Goal: Task Accomplishment & Management: Complete application form

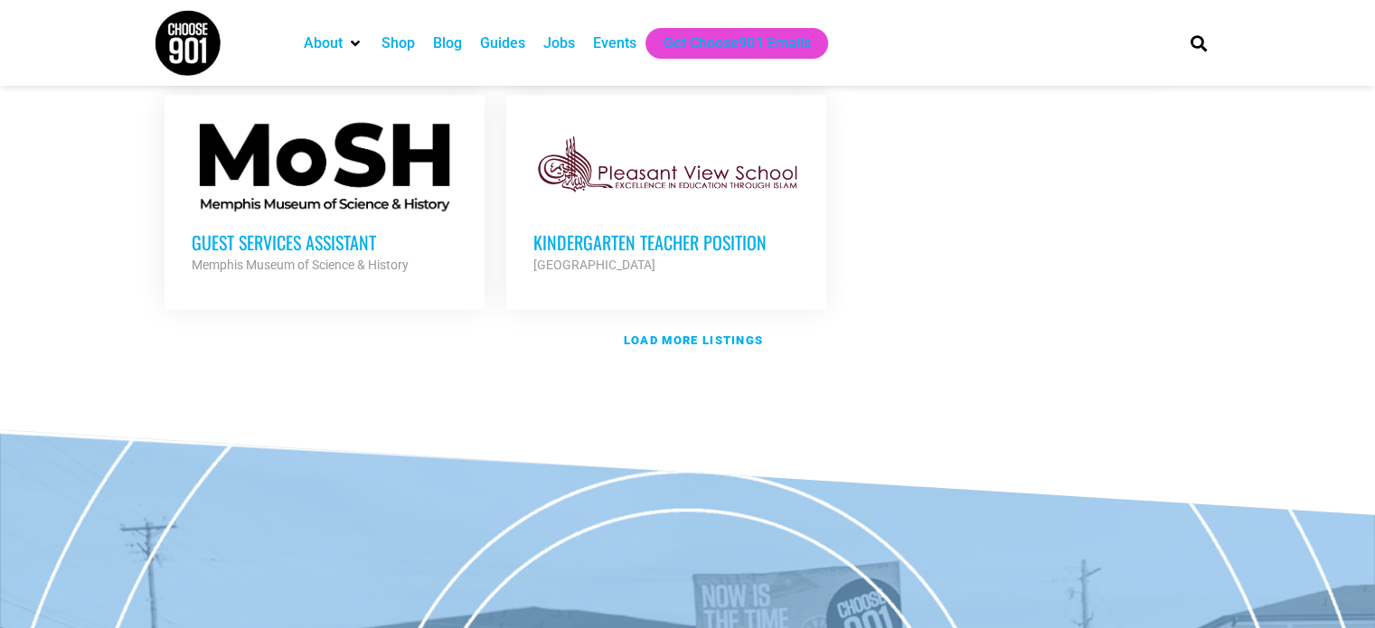
scroll to position [2265, 0]
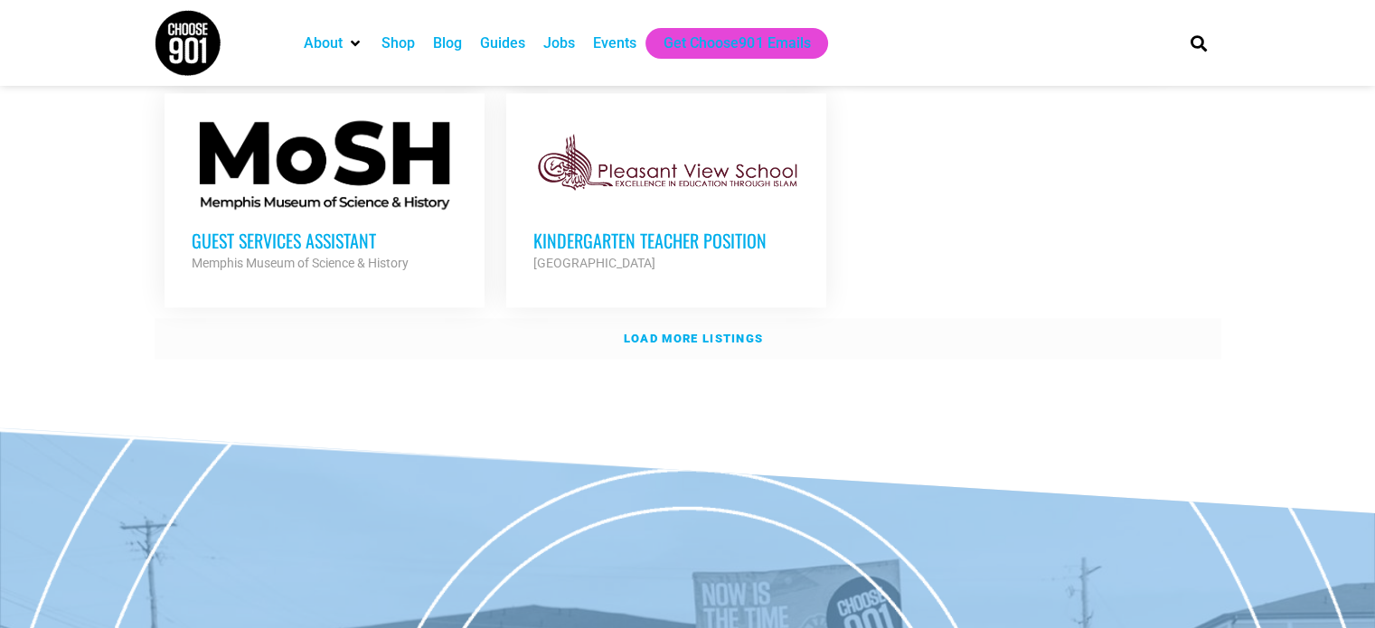
click at [669, 332] on strong "Load more listings" at bounding box center [693, 339] width 139 height 14
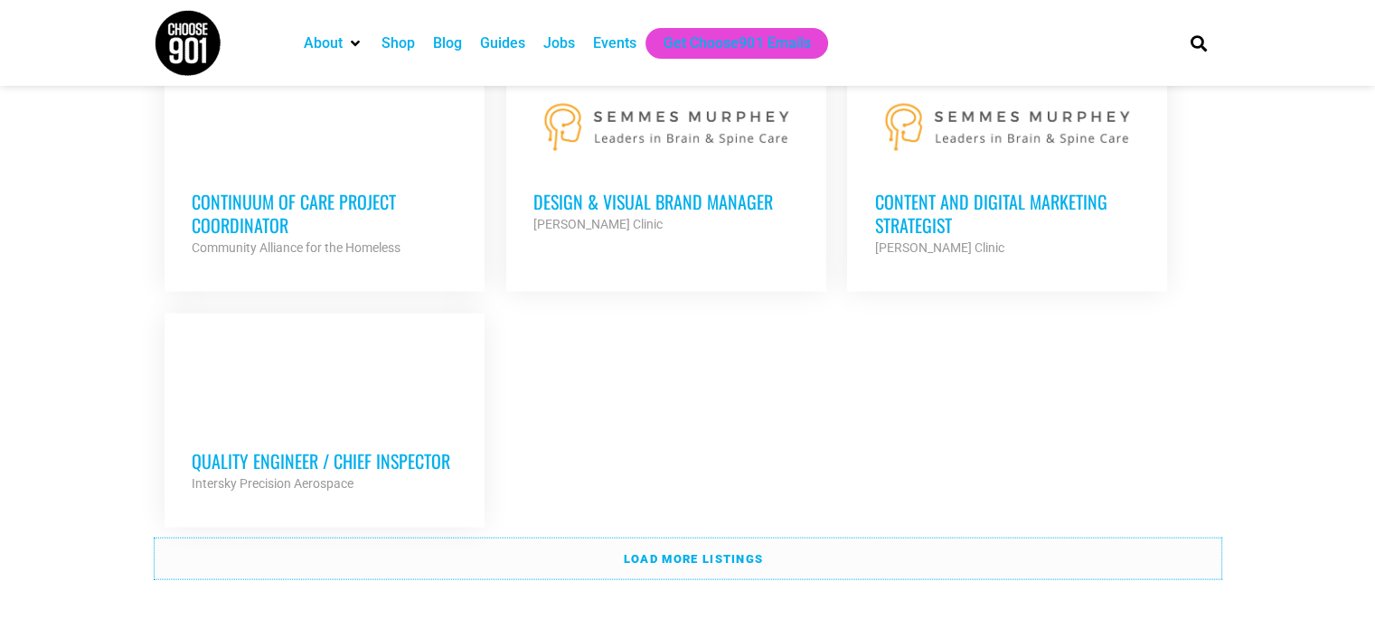
scroll to position [3900, 0]
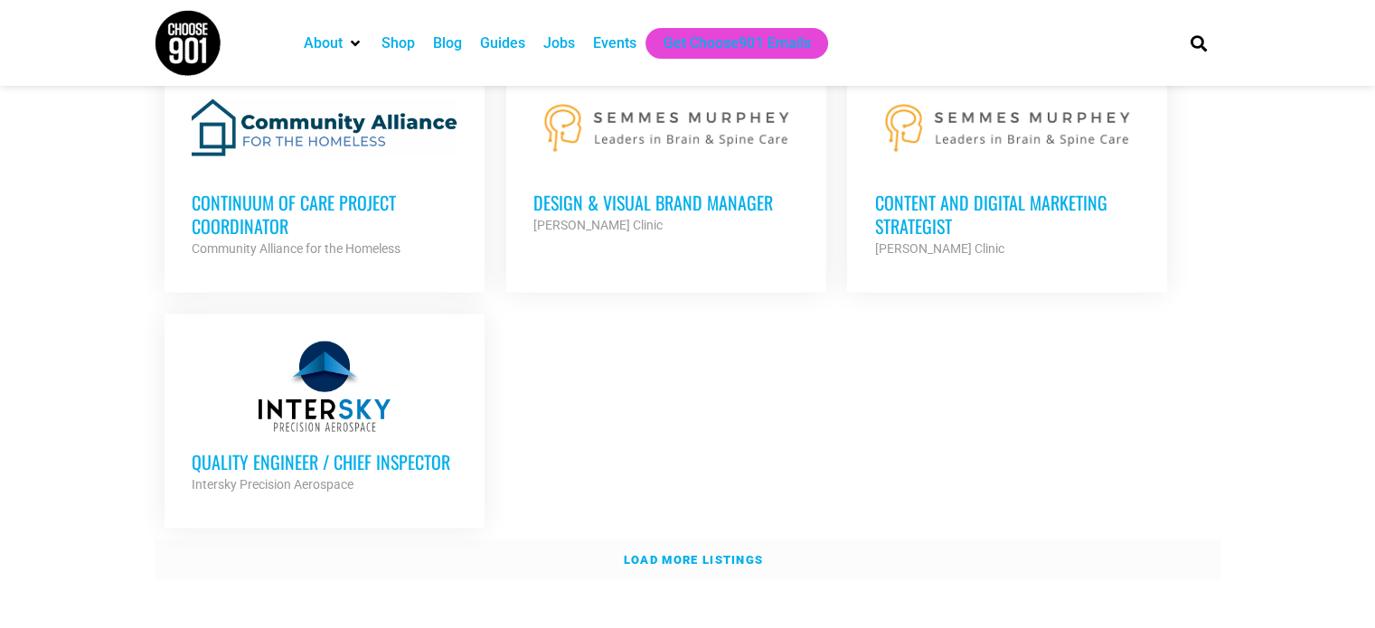
click at [788, 540] on link "Load more listings" at bounding box center [688, 561] width 1066 height 42
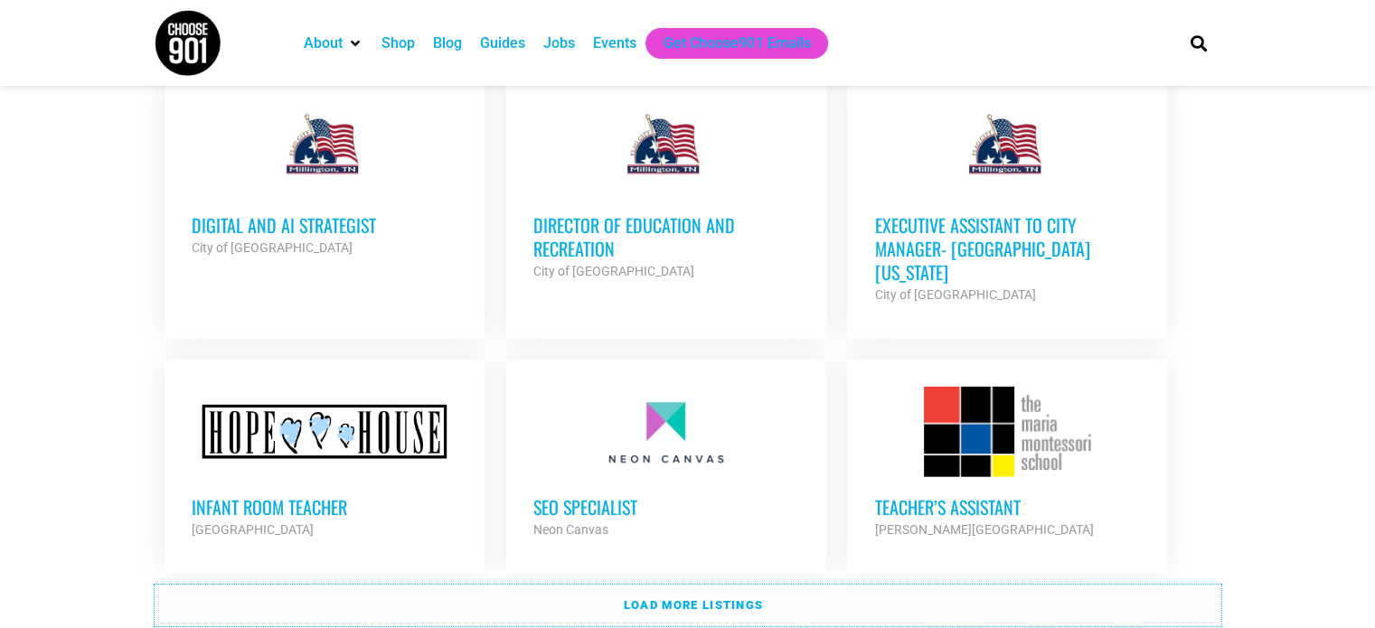
scroll to position [5523, 0]
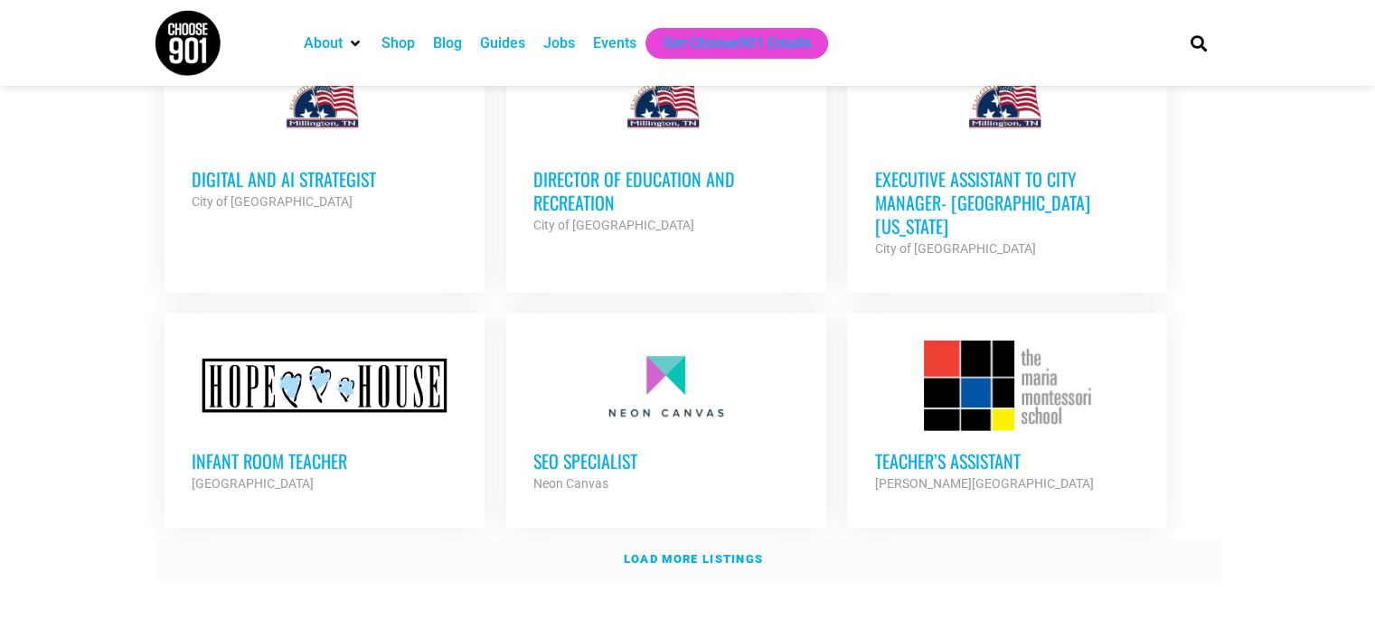
click at [204, 539] on link "Load more listings" at bounding box center [688, 560] width 1066 height 42
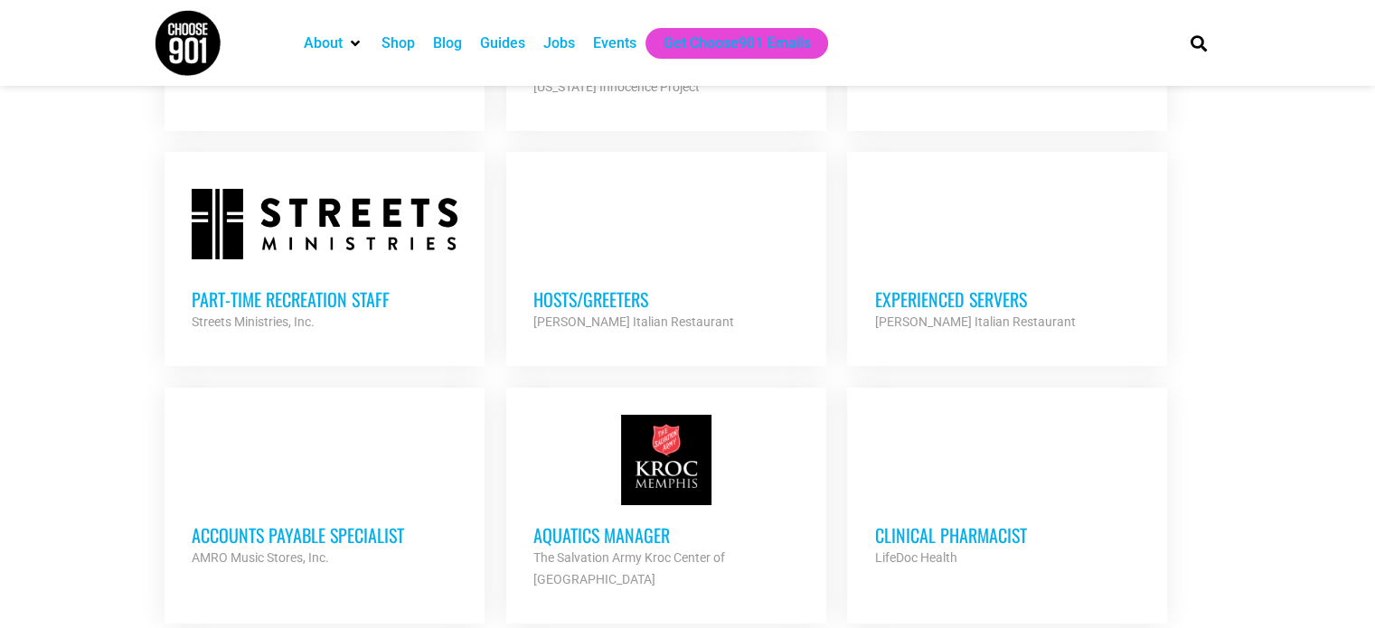
scroll to position [6460, 0]
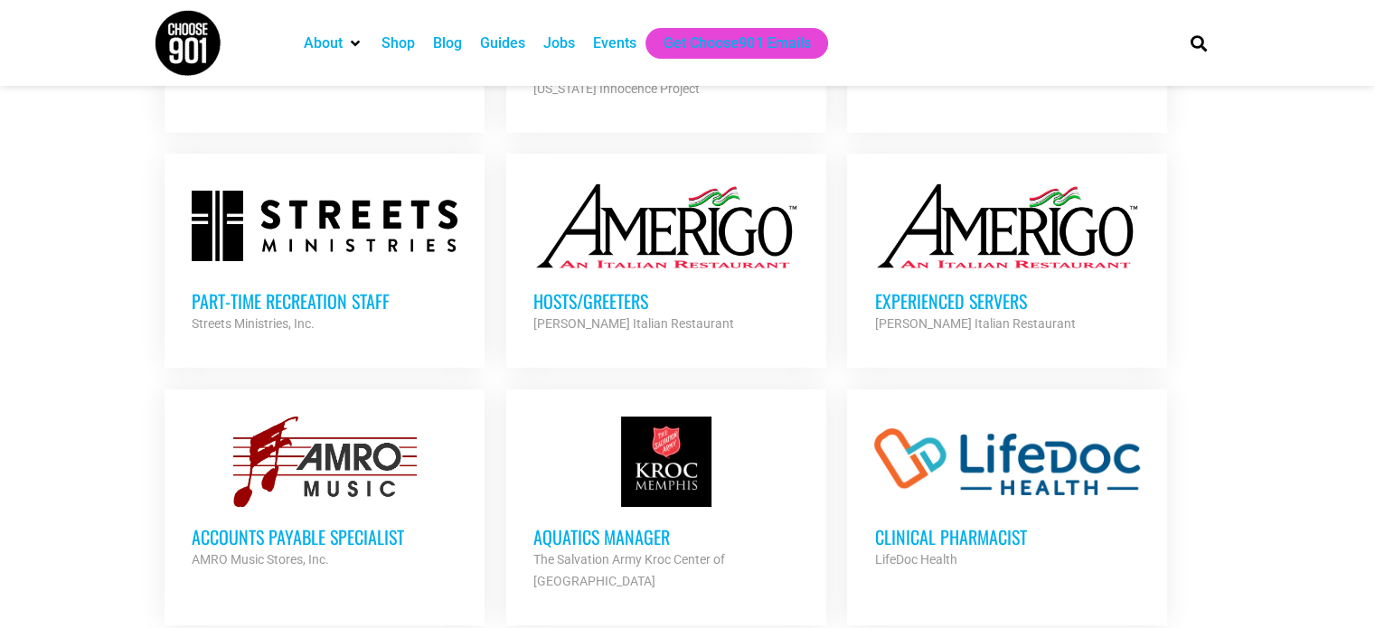
click at [975, 313] on div "[PERSON_NAME] Italian Restaurant" at bounding box center [1007, 324] width 266 height 22
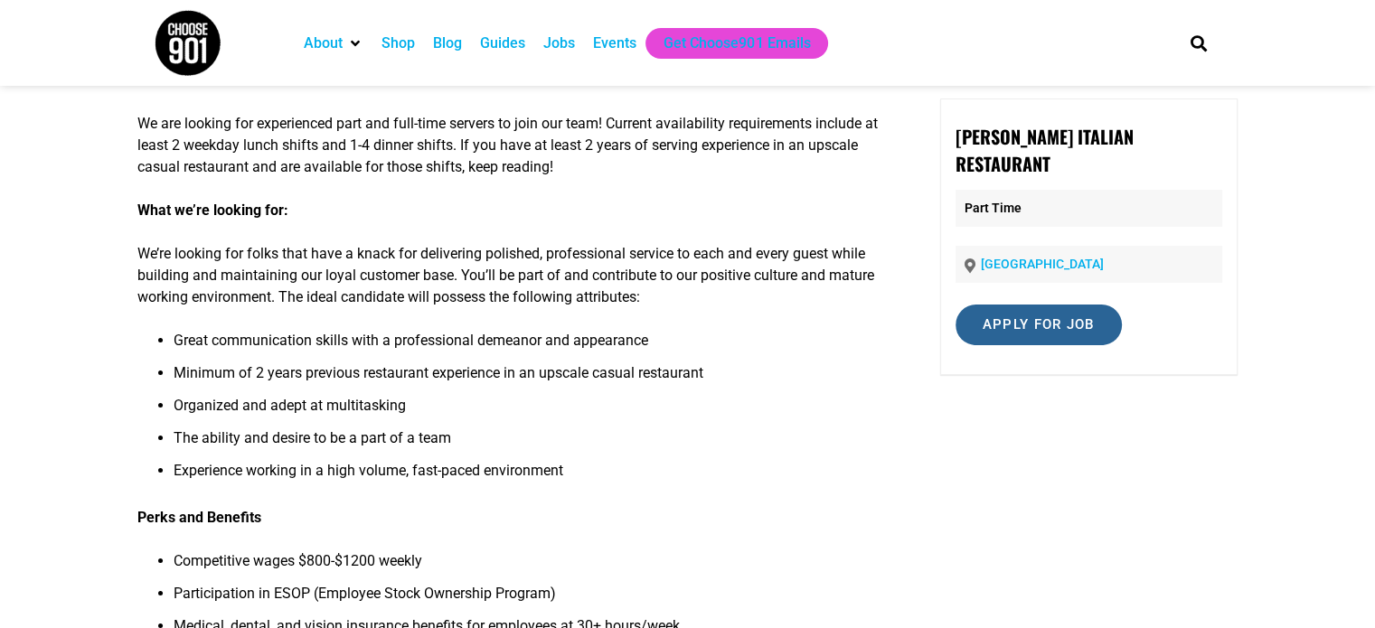
click at [1071, 305] on input "Apply for job" at bounding box center [1038, 325] width 166 height 41
click at [1072, 315] on input "Apply for job" at bounding box center [1038, 325] width 166 height 41
click at [1081, 305] on input "Apply for job" at bounding box center [1038, 325] width 166 height 41
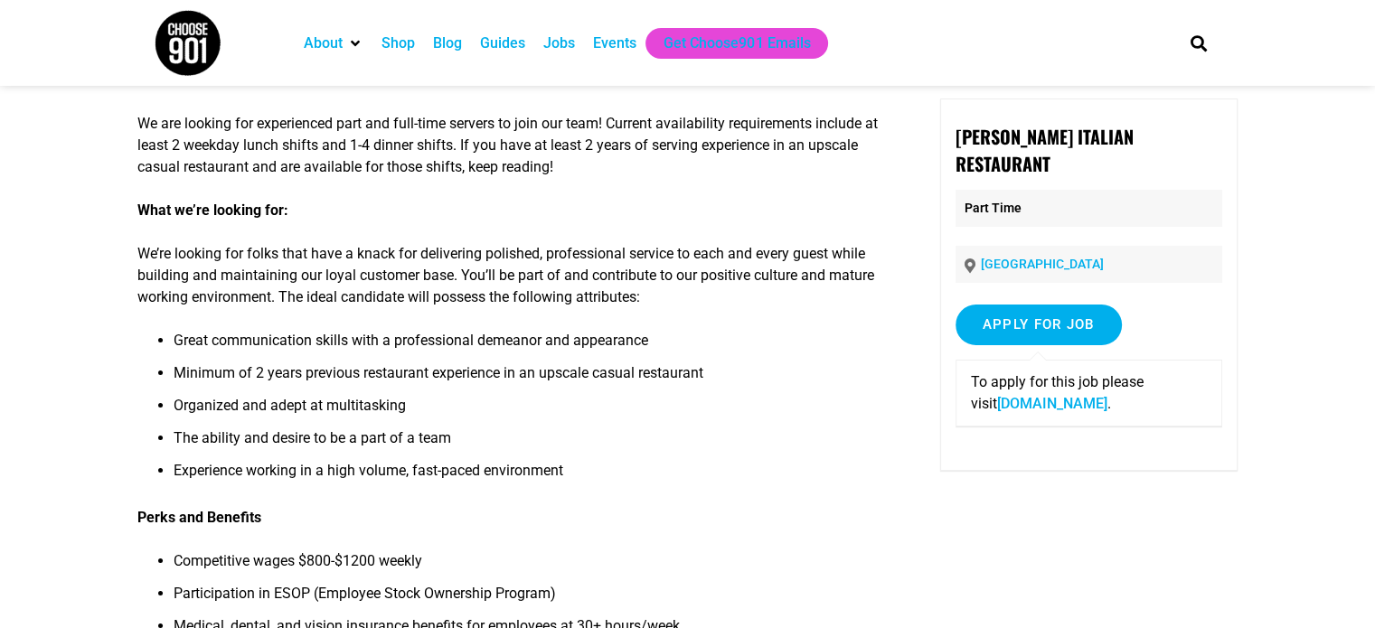
click at [1066, 395] on link "4tophospitality.com" at bounding box center [1052, 403] width 110 height 17
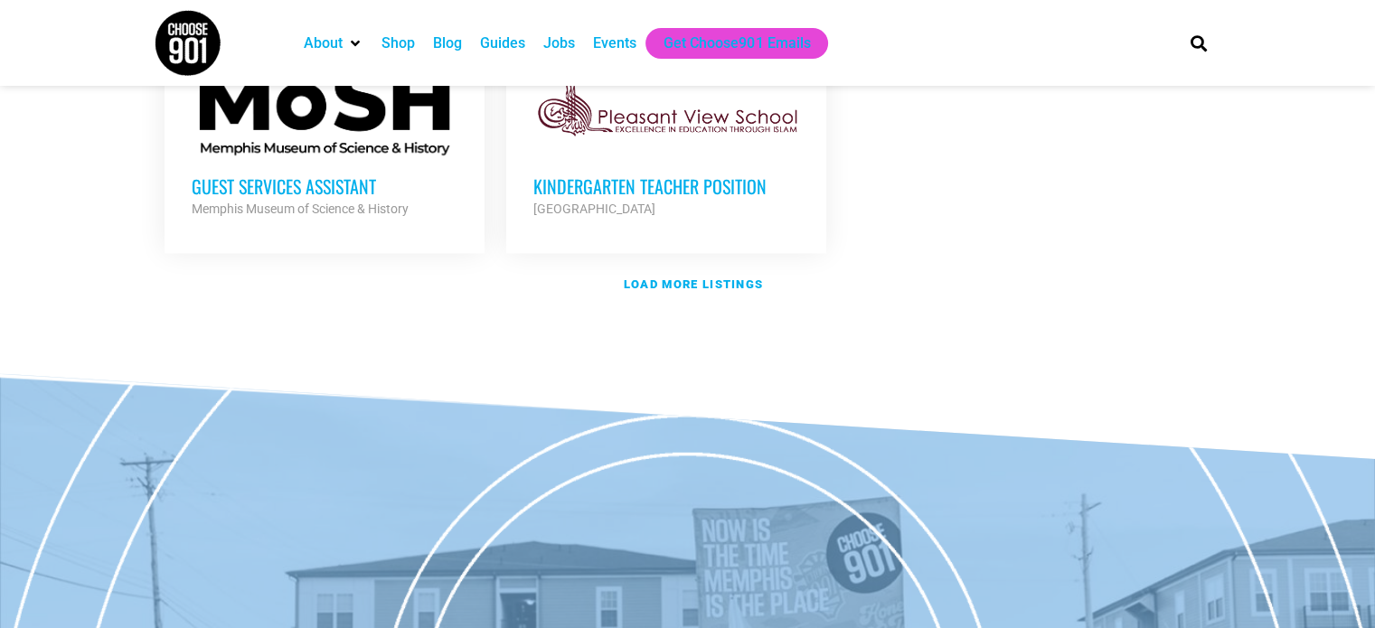
scroll to position [2300, 0]
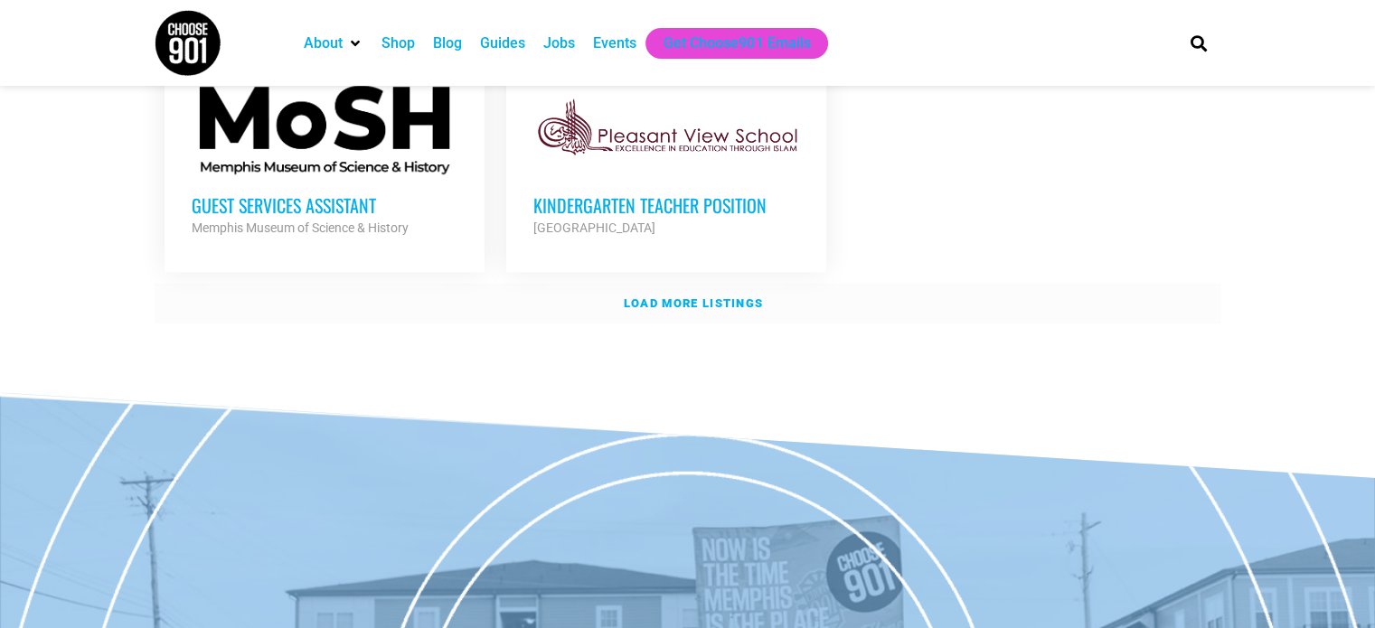
click at [528, 304] on link "Load more listings" at bounding box center [688, 304] width 1066 height 42
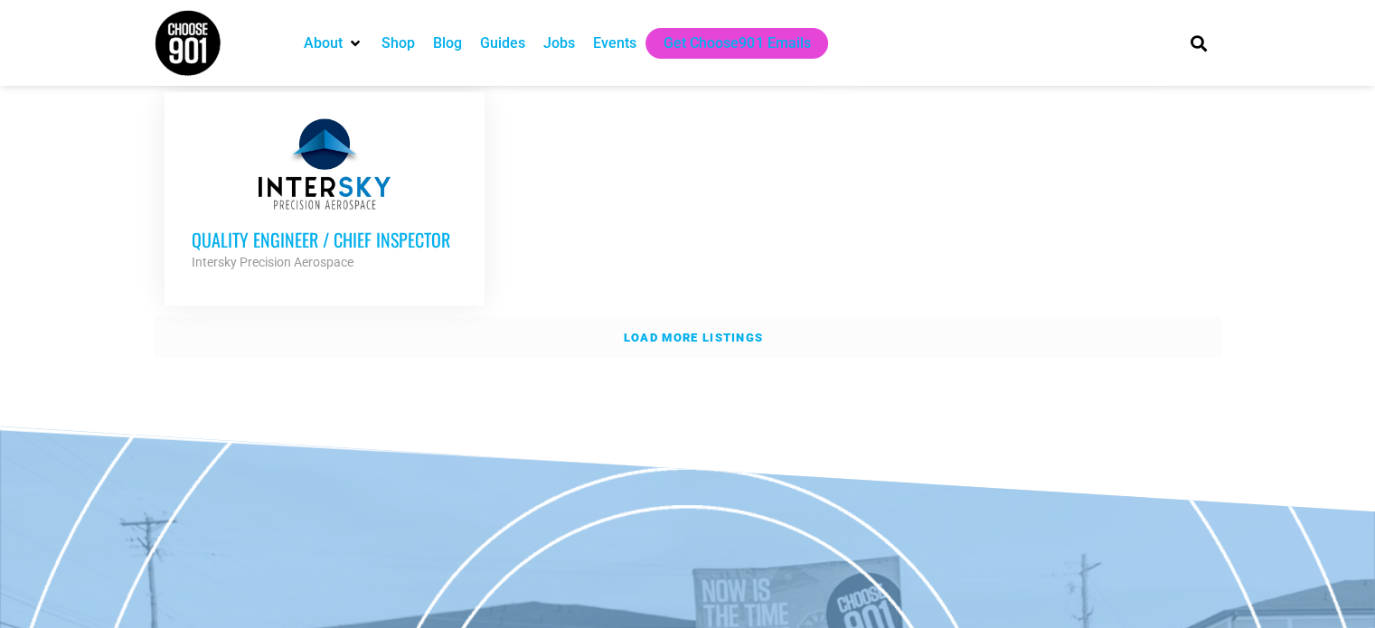
scroll to position [4124, 0]
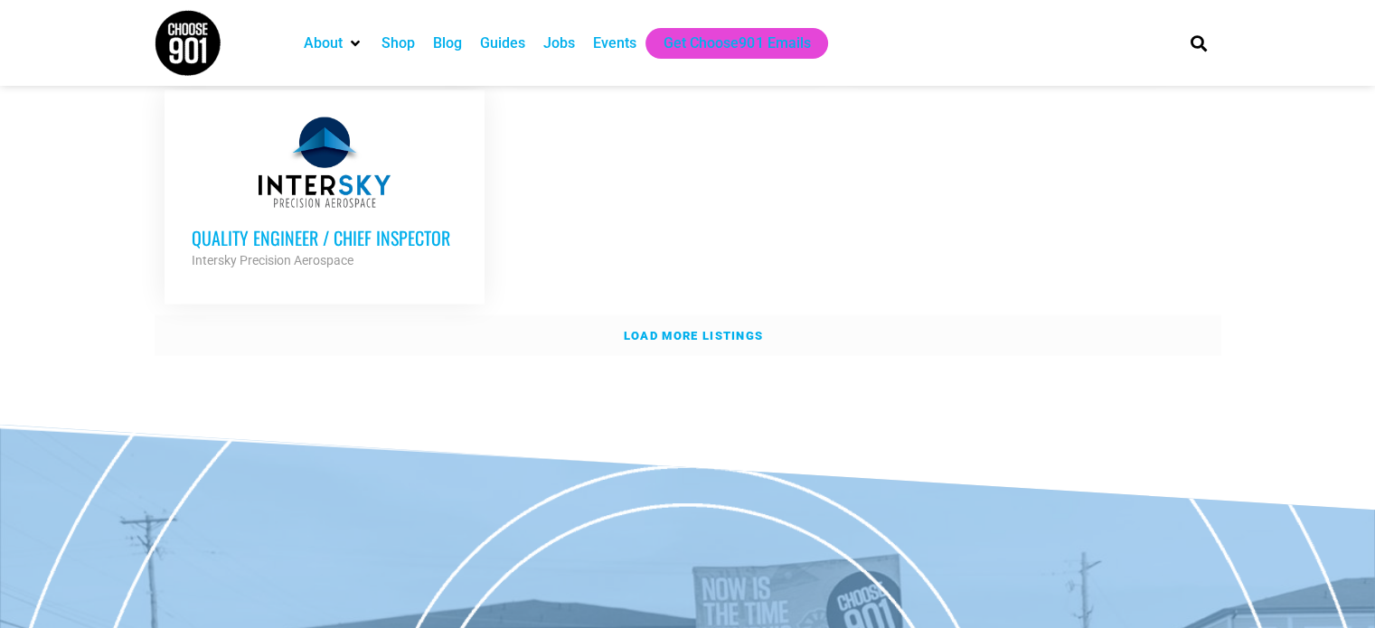
click at [157, 333] on link "Load more listings" at bounding box center [688, 336] width 1066 height 42
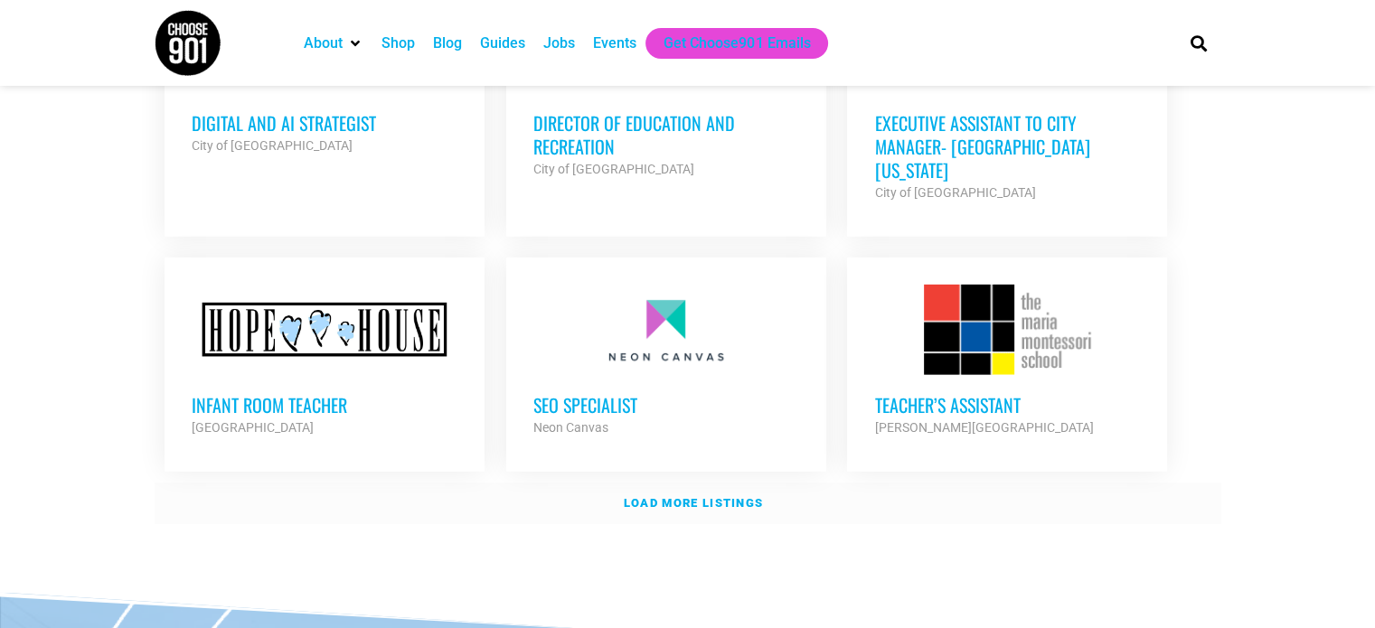
scroll to position [5580, 0]
click at [638, 495] on strong "Load more listings" at bounding box center [693, 502] width 139 height 14
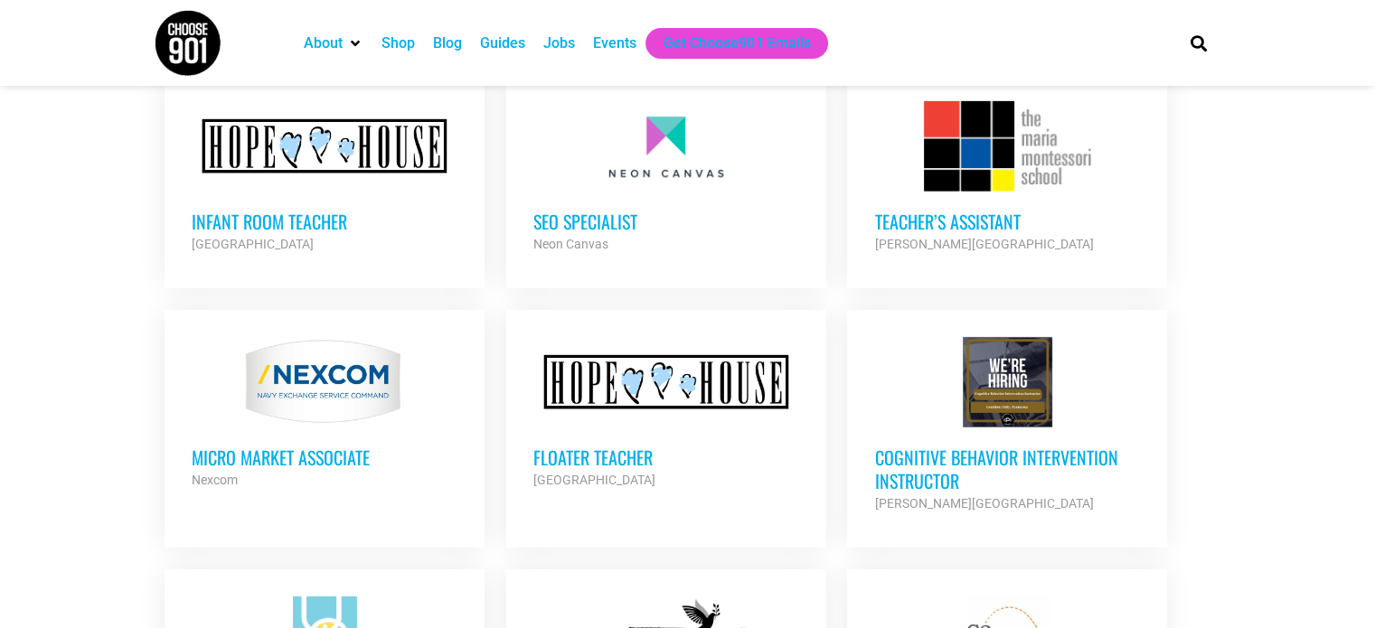
scroll to position [5768, 0]
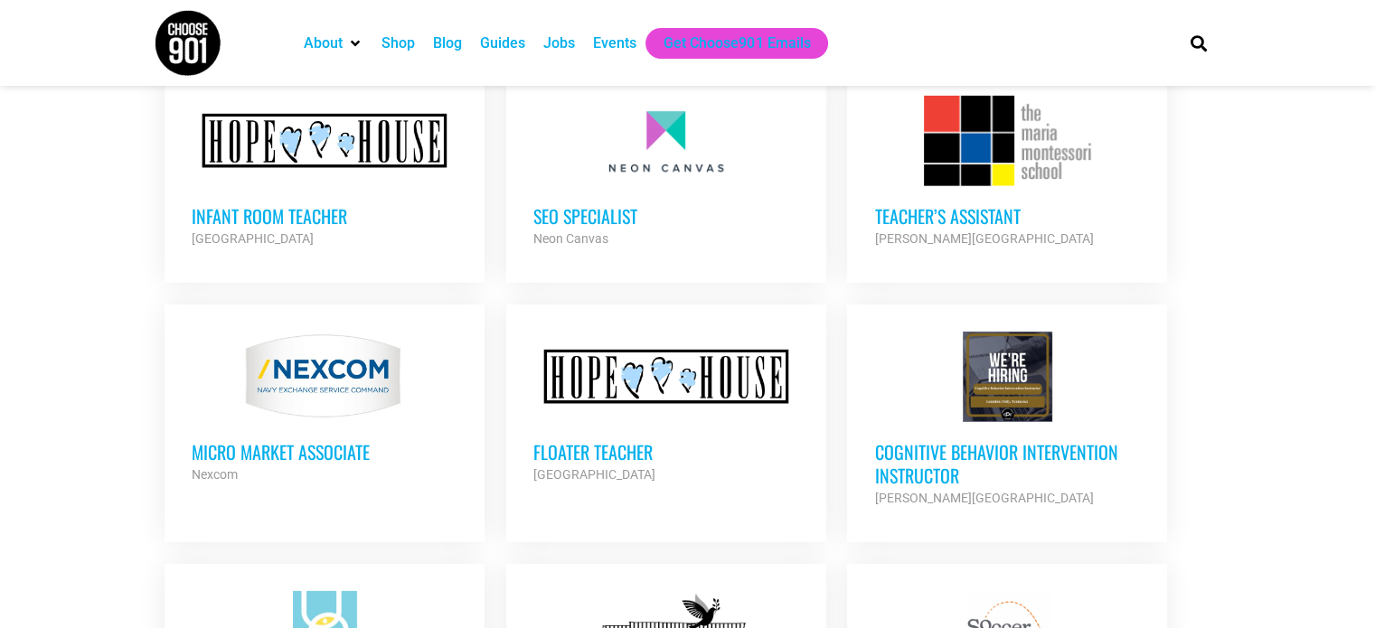
click at [994, 231] on strong "[PERSON_NAME][GEOGRAPHIC_DATA]" at bounding box center [983, 238] width 219 height 14
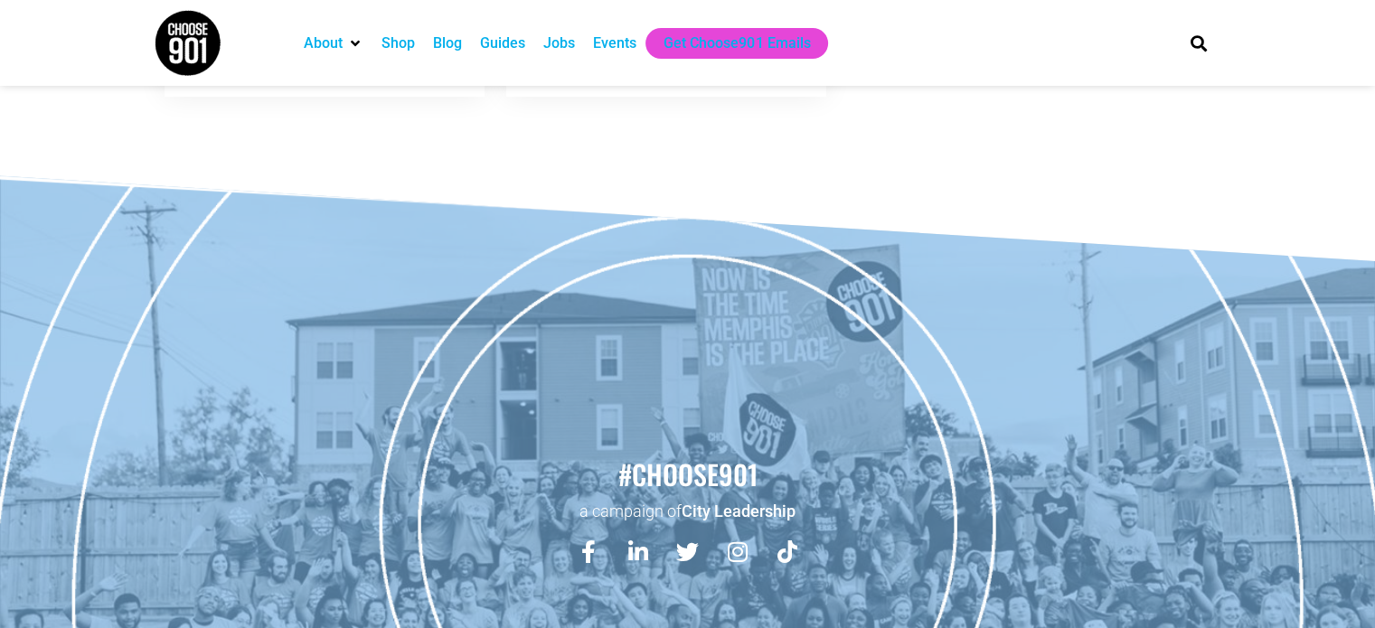
scroll to position [7733, 0]
